Goal: Task Accomplishment & Management: Use online tool/utility

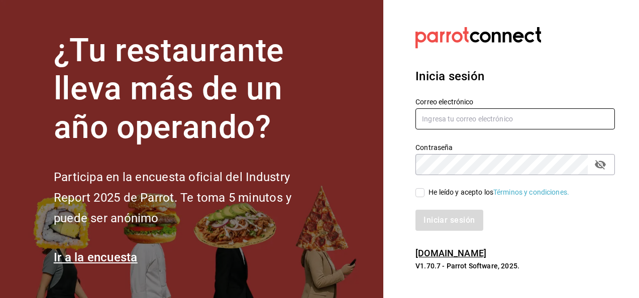
type input "[EMAIL_ADDRESS][DOMAIN_NAME]"
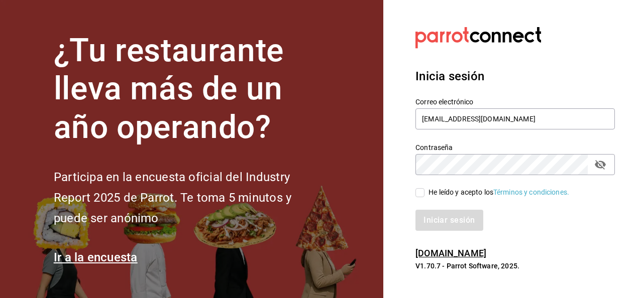
click at [418, 192] on input "He leído y acepto los Términos y condiciones." at bounding box center [420, 192] width 9 height 9
checkbox input "true"
click at [464, 222] on button "Iniciar sesión" at bounding box center [450, 220] width 68 height 21
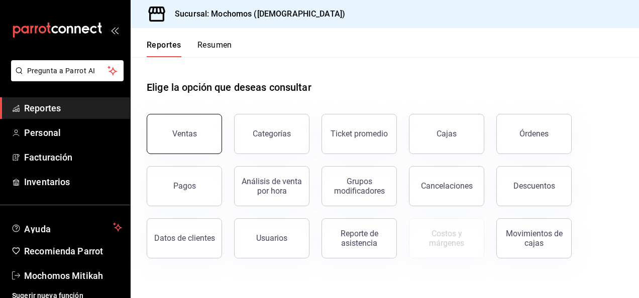
click at [194, 134] on div "Ventas" at bounding box center [184, 134] width 25 height 10
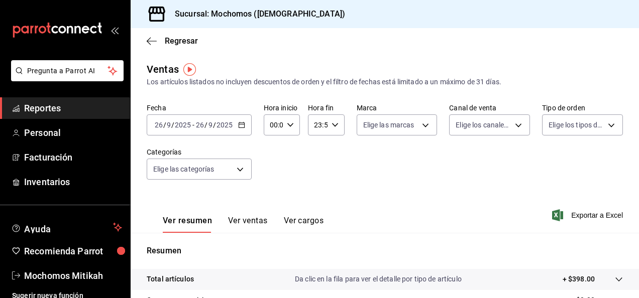
click at [240, 126] on icon "button" at bounding box center [241, 125] width 7 height 7
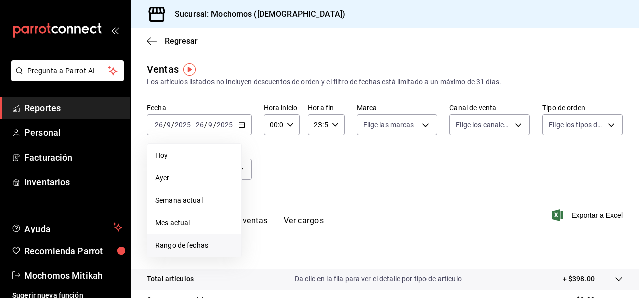
click at [189, 243] on span "Rango de fechas" at bounding box center [194, 246] width 78 height 11
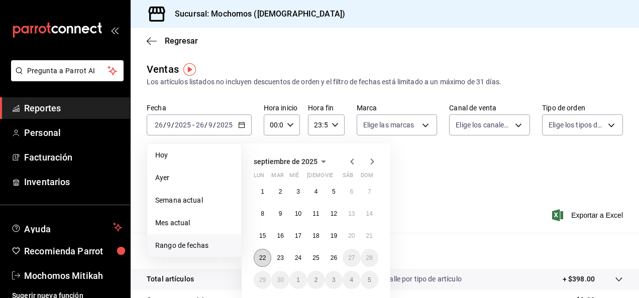
click at [257, 254] on button "22" at bounding box center [263, 258] width 18 height 18
click at [341, 259] on button "26" at bounding box center [334, 258] width 18 height 18
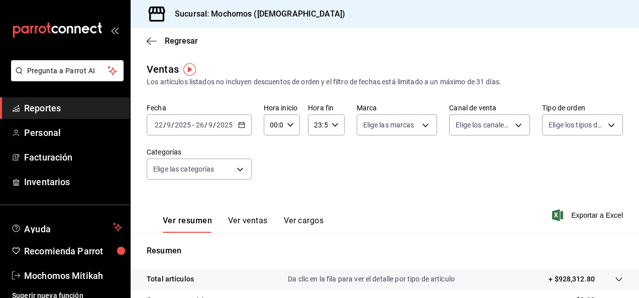
click at [283, 119] on div "00:00 Hora inicio" at bounding box center [282, 125] width 36 height 21
click at [272, 203] on button "02" at bounding box center [272, 199] width 14 height 20
type input "02:00"
click at [275, 194] on button "05" at bounding box center [272, 191] width 14 height 20
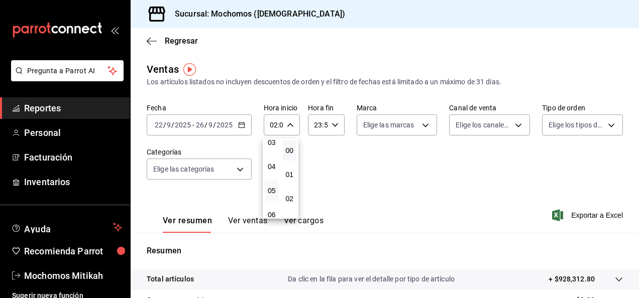
type input "05:00"
click at [333, 117] on div at bounding box center [319, 149] width 639 height 298
click at [333, 128] on icon "button" at bounding box center [335, 125] width 7 height 7
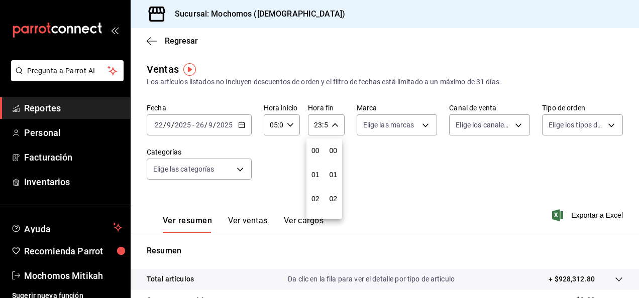
scroll to position [1367, 0]
click at [314, 175] on button "22" at bounding box center [316, 183] width 14 height 20
type input "22:59"
click at [315, 175] on span "05" at bounding box center [316, 175] width 2 height 8
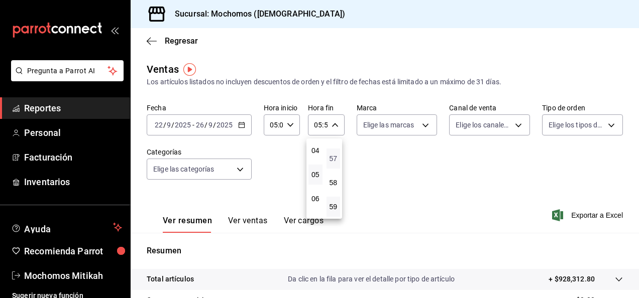
click at [334, 158] on span "57" at bounding box center [334, 159] width 2 height 8
type input "05:57"
click at [340, 151] on button "00" at bounding box center [334, 151] width 14 height 20
type input "05:00"
click at [421, 125] on div at bounding box center [319, 149] width 639 height 298
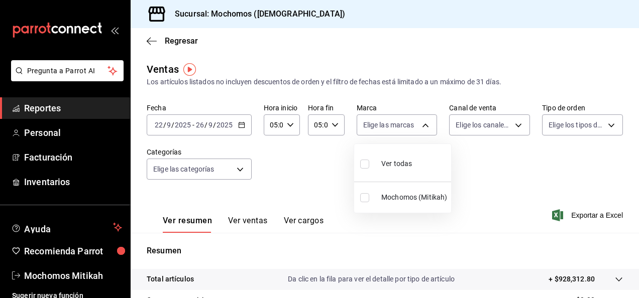
click at [421, 125] on body "Pregunta a Parrot AI Reportes Personal Facturación Inventarios Ayuda Recomienda…" at bounding box center [319, 149] width 639 height 298
click at [364, 206] on li "Mochomos (Mitikah)" at bounding box center [402, 197] width 97 height 23
type input "d0e5f648-281b-433d-bf08-9501e0541b8c"
checkbox input "true"
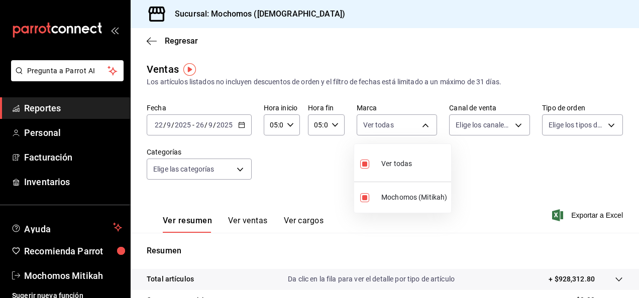
click at [578, 216] on div at bounding box center [319, 149] width 639 height 298
click at [578, 218] on span "Exportar a Excel" at bounding box center [588, 216] width 69 height 12
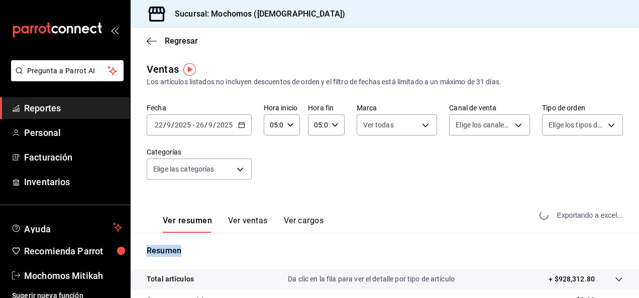
click at [578, 218] on div "Exportando a excel..." at bounding box center [582, 215] width 81 height 9
